Goal: Task Accomplishment & Management: Complete application form

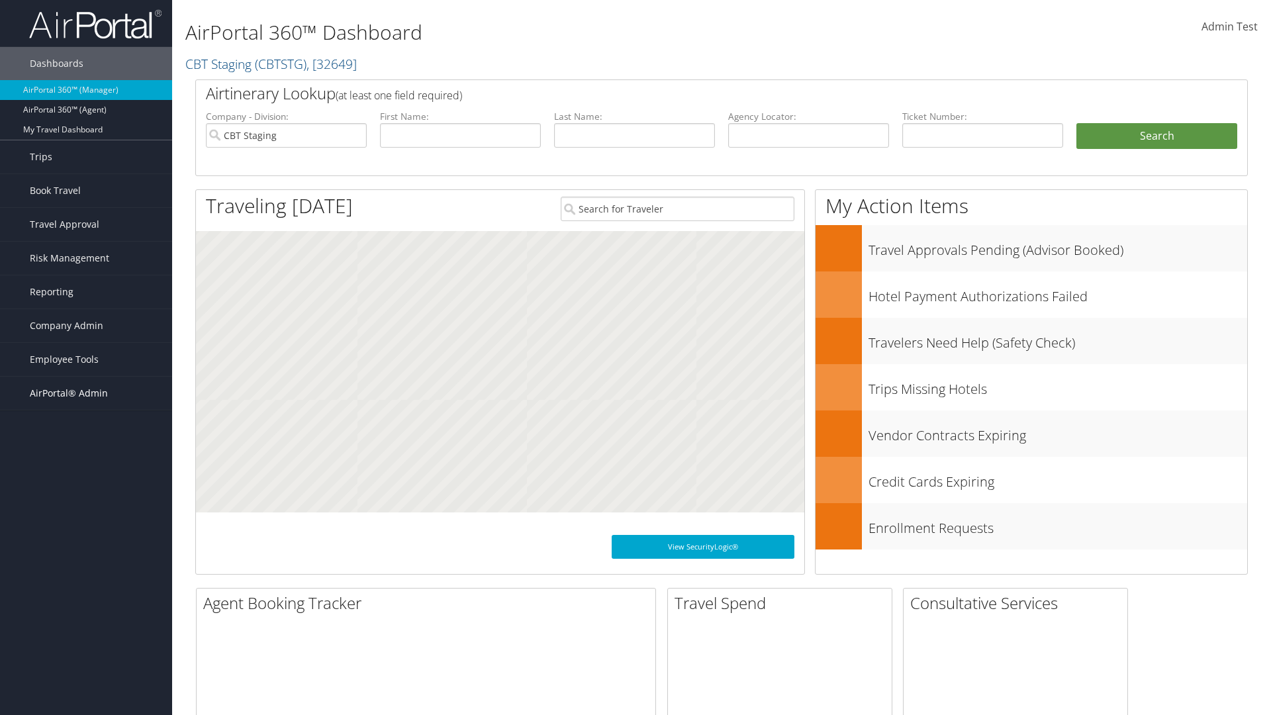
click at [86, 393] on span "AirPortal® Admin" at bounding box center [69, 393] width 78 height 33
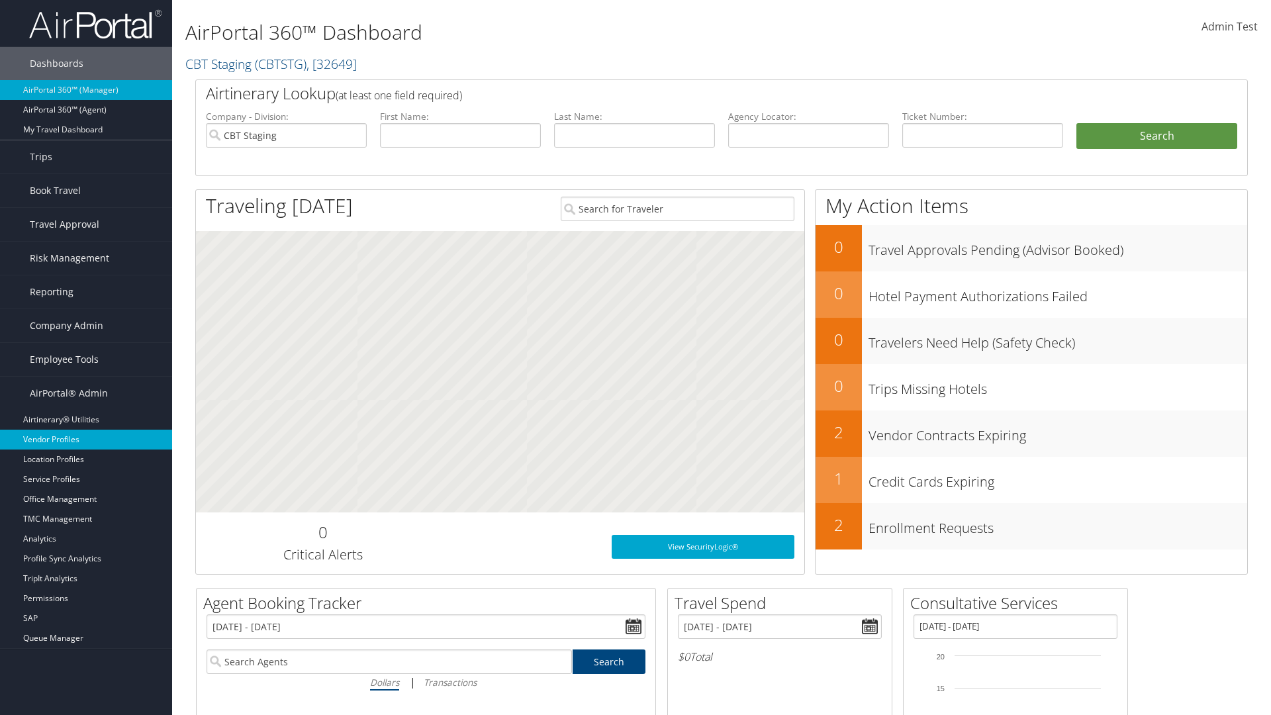
click at [86, 439] on link "Vendor Profiles" at bounding box center [86, 440] width 172 height 20
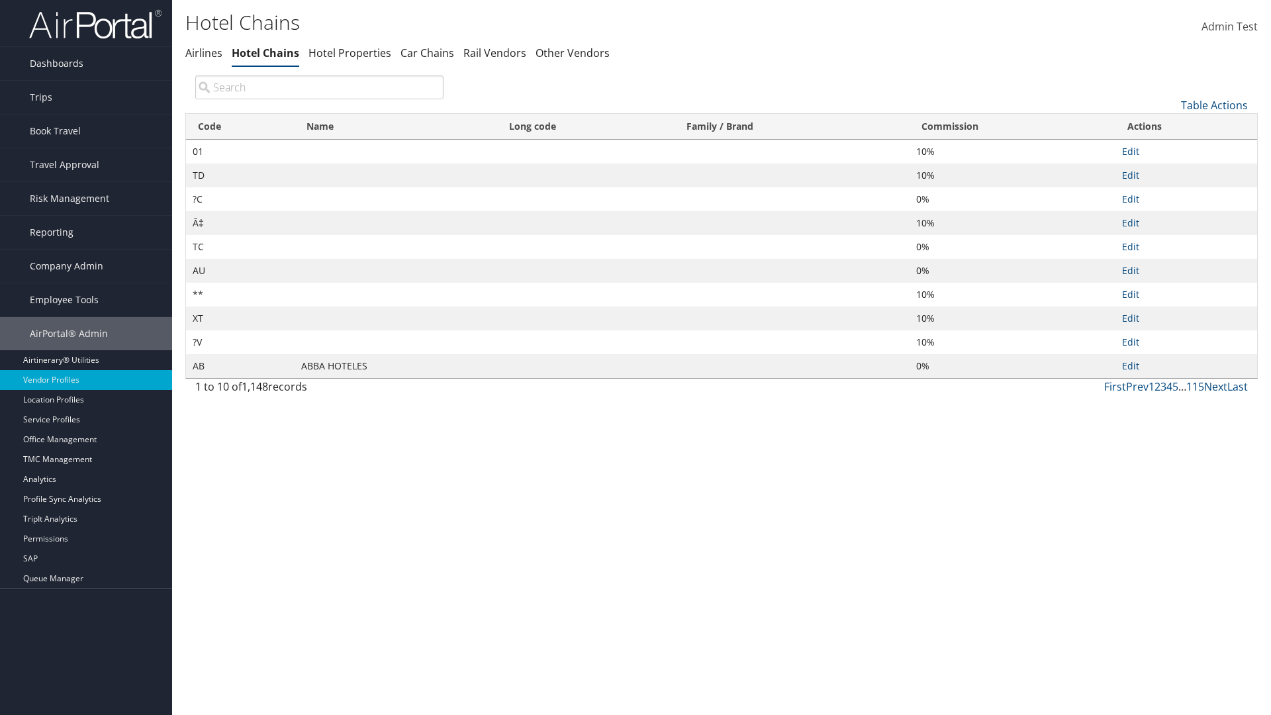
click at [1214, 105] on link "Table Actions" at bounding box center [1214, 105] width 67 height 15
click at [1169, 125] on link "New Record" at bounding box center [1170, 125] width 174 height 23
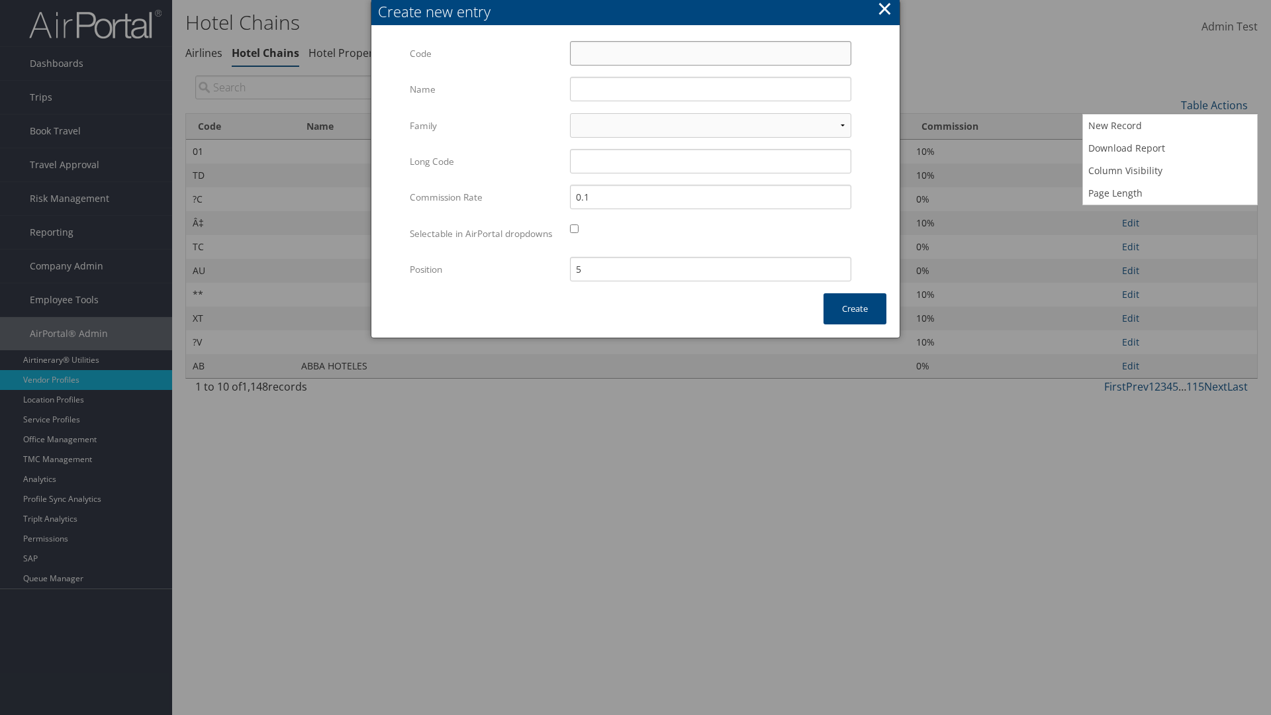
click at [710, 53] on input "Code" at bounding box center [710, 53] width 281 height 24
type input "*4"
type input "Yotel"
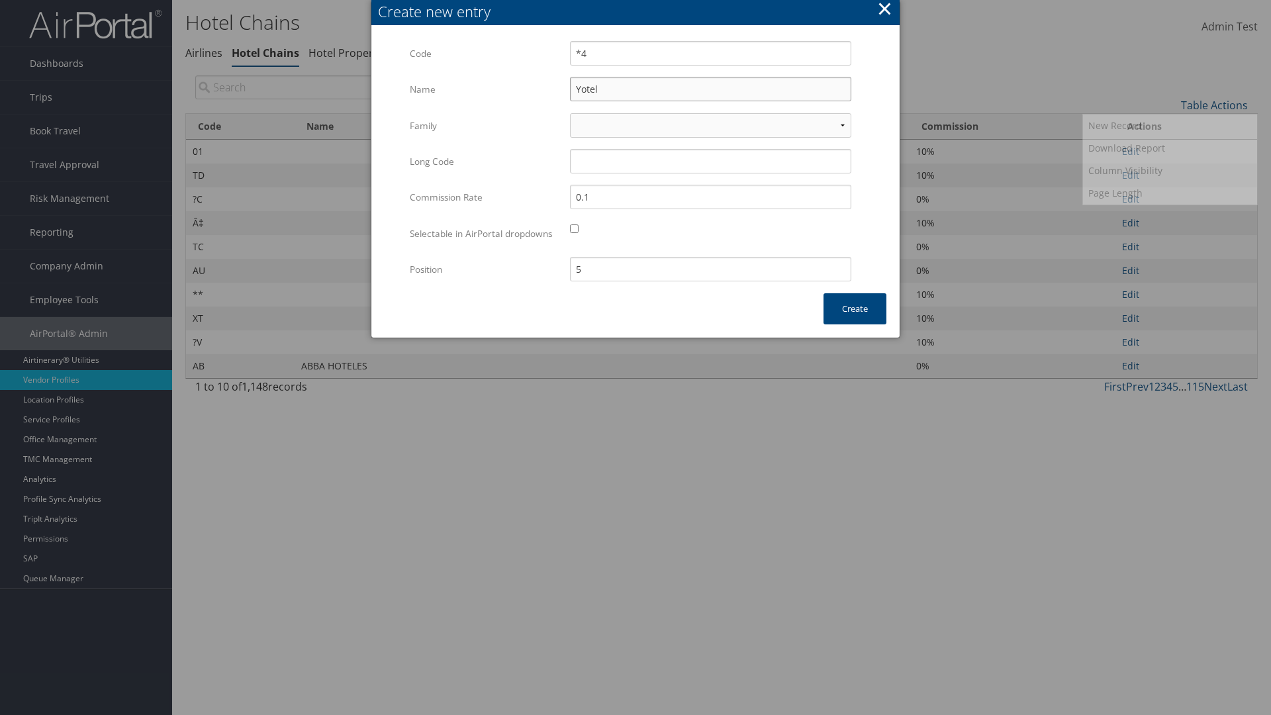
click at [710, 89] on input "Yotel" at bounding box center [710, 89] width 281 height 24
type input "*4"
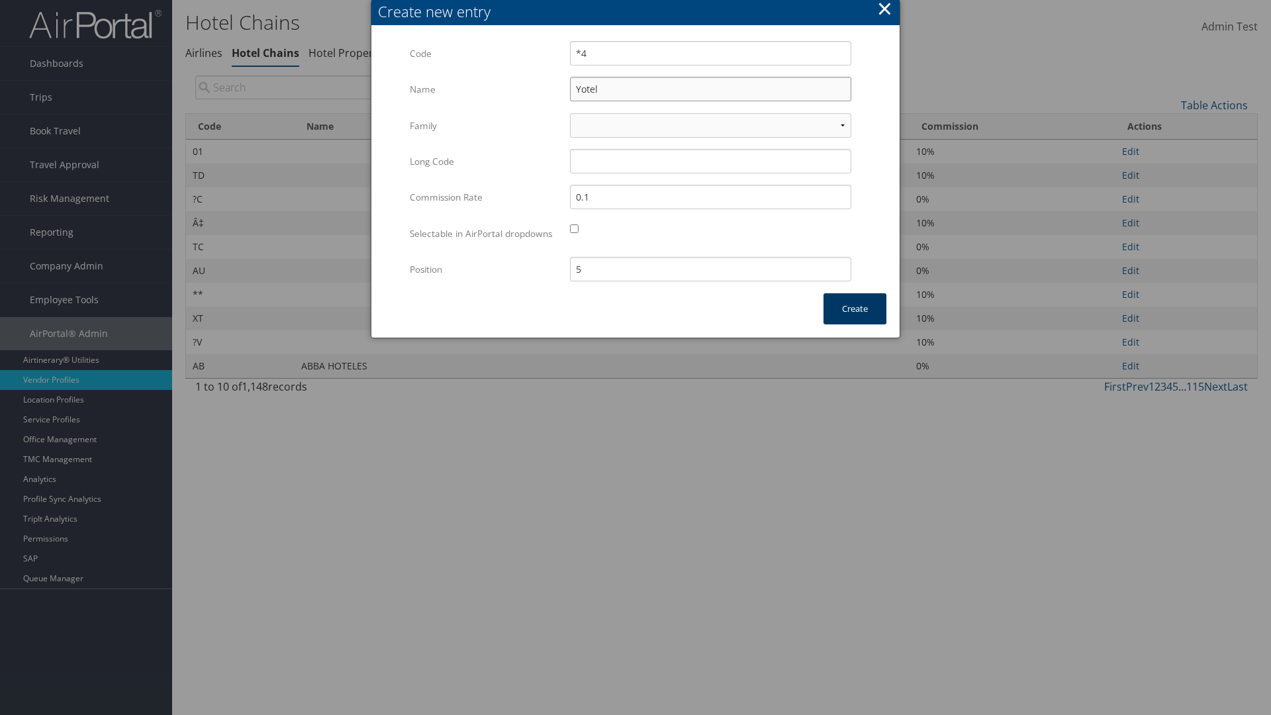
type input "Yotel"
click at [854, 322] on button "Create" at bounding box center [854, 308] width 63 height 31
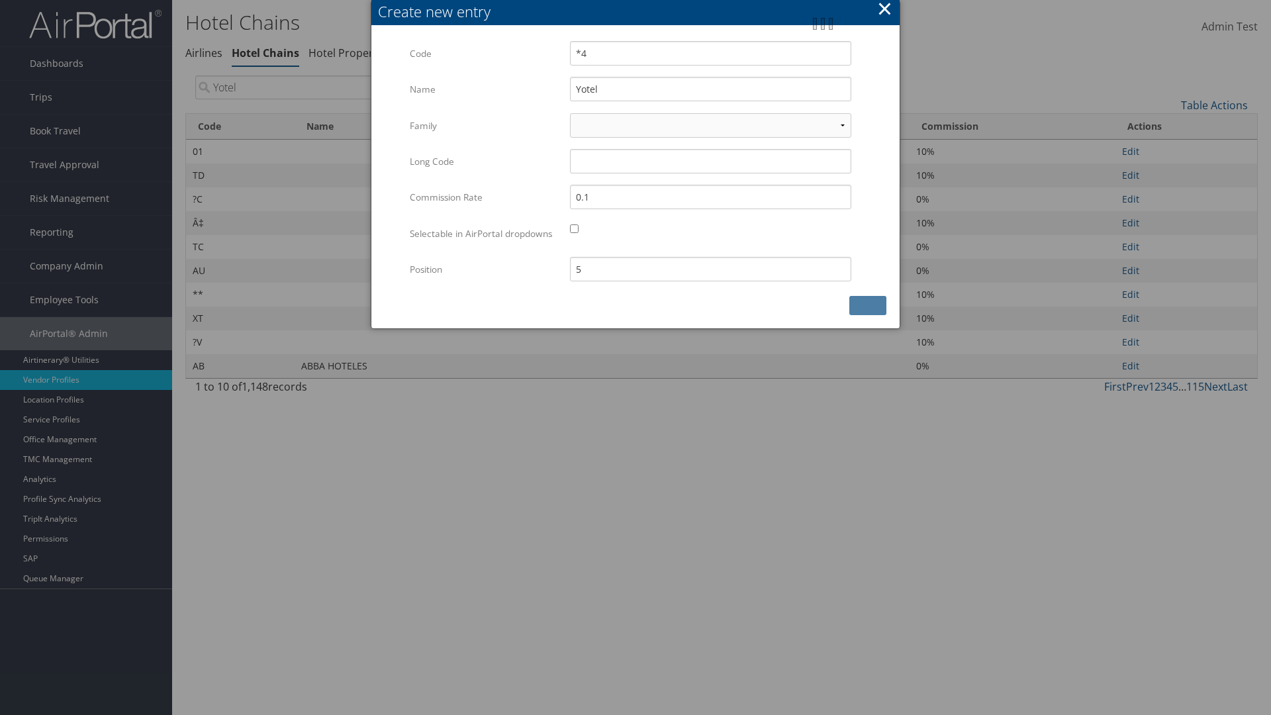
type input "Yotel"
